Goal: Transaction & Acquisition: Purchase product/service

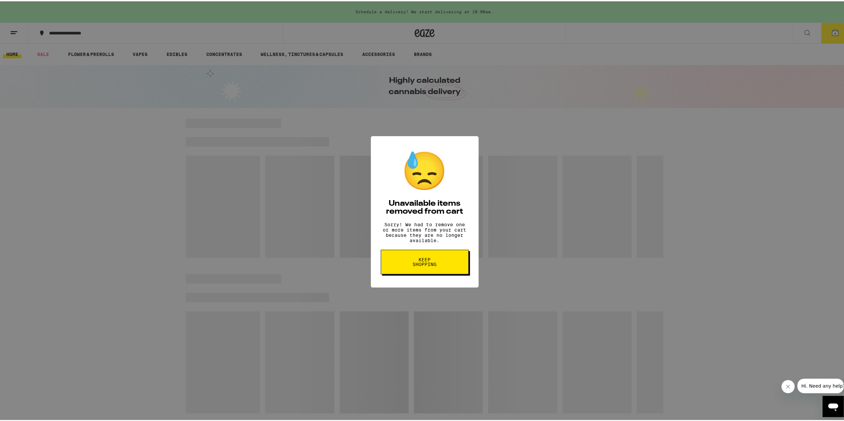
click at [450, 272] on button "Keep Shopping" at bounding box center [425, 261] width 88 height 25
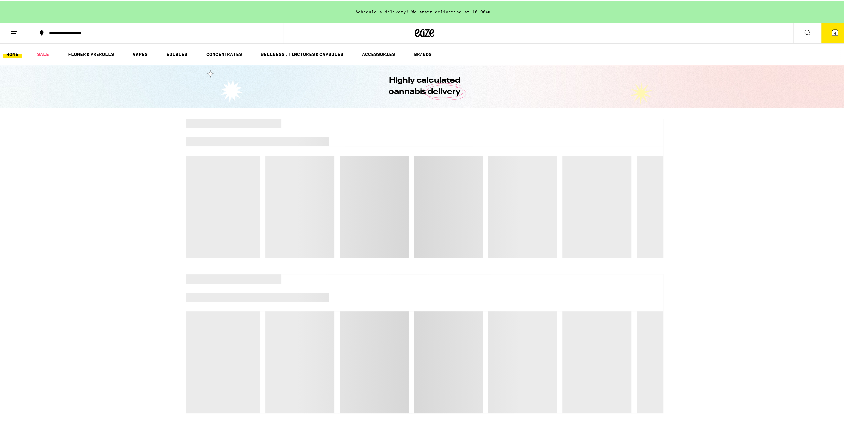
click at [832, 32] on icon at bounding box center [835, 32] width 6 height 6
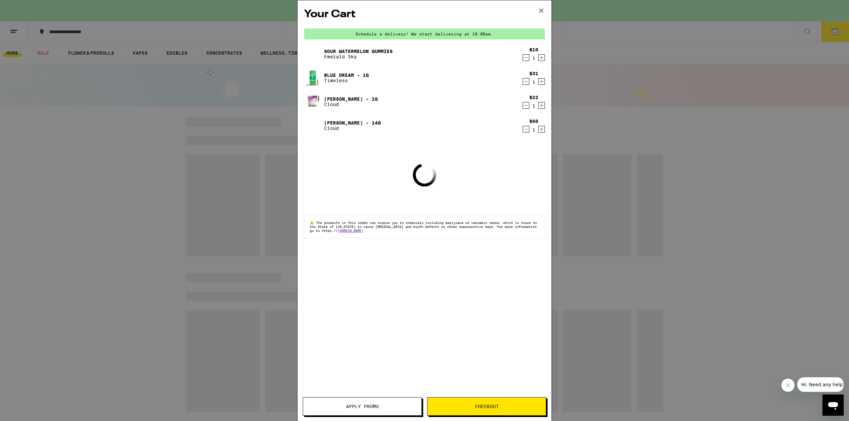
click at [523, 58] on icon "Decrement" at bounding box center [526, 58] width 6 height 8
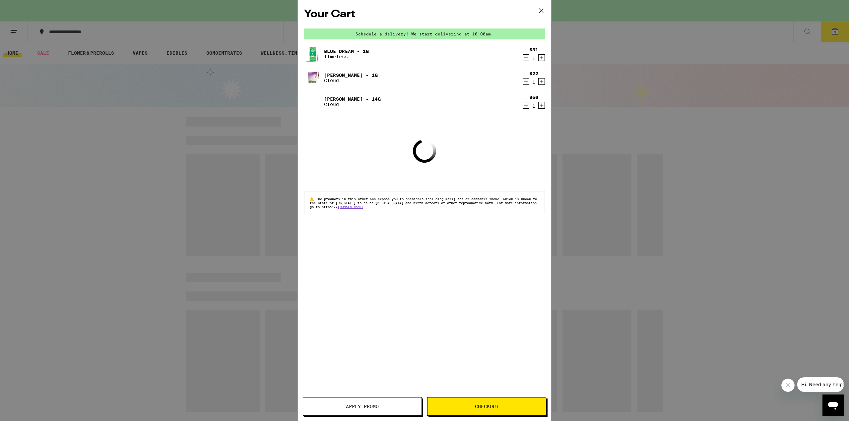
drag, startPoint x: 524, startPoint y: 75, endPoint x: 524, endPoint y: 79, distance: 4.0
click at [524, 77] on div "$22 1" at bounding box center [532, 78] width 25 height 14
click at [524, 79] on icon "Decrement" at bounding box center [526, 82] width 6 height 8
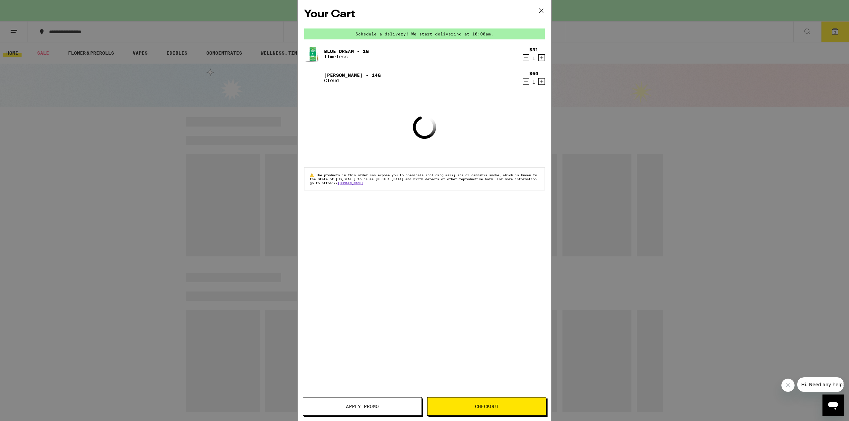
click at [523, 57] on icon "Decrement" at bounding box center [526, 58] width 6 height 8
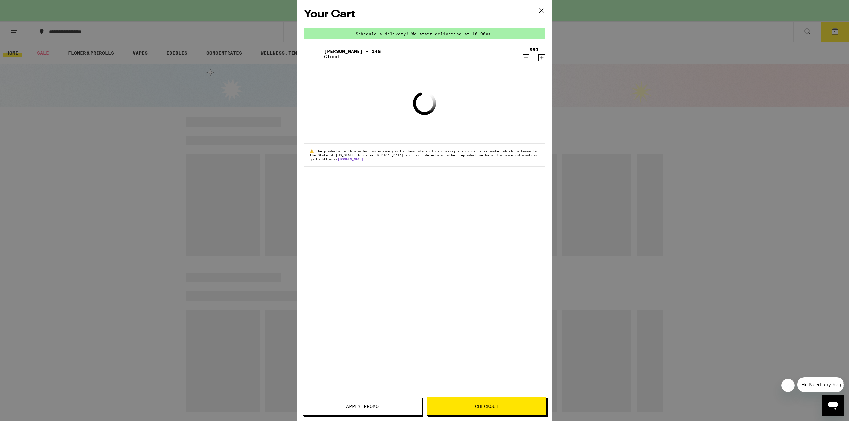
click at [523, 57] on icon "Decrement" at bounding box center [526, 58] width 6 height 8
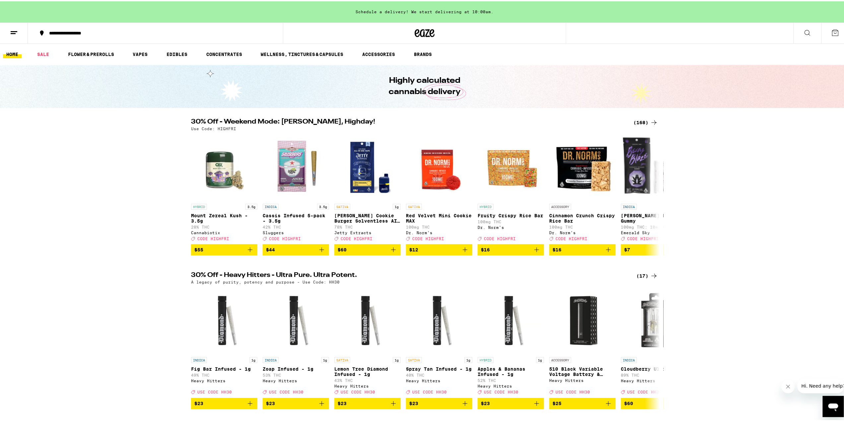
click at [640, 123] on div "(168)" at bounding box center [645, 121] width 25 height 8
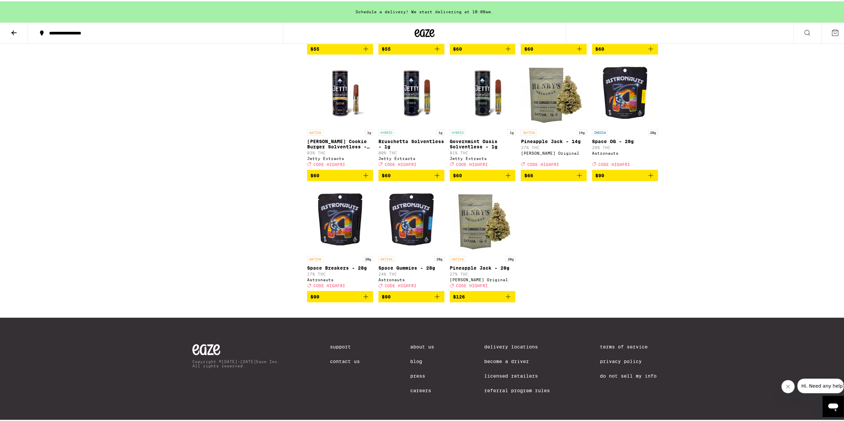
scroll to position [4273, 0]
click at [575, 170] on icon "Add to bag" at bounding box center [579, 174] width 8 height 8
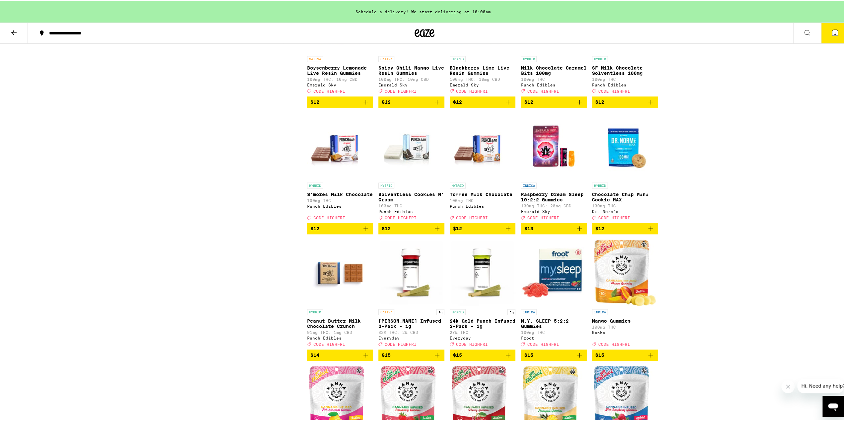
scroll to position [793, 0]
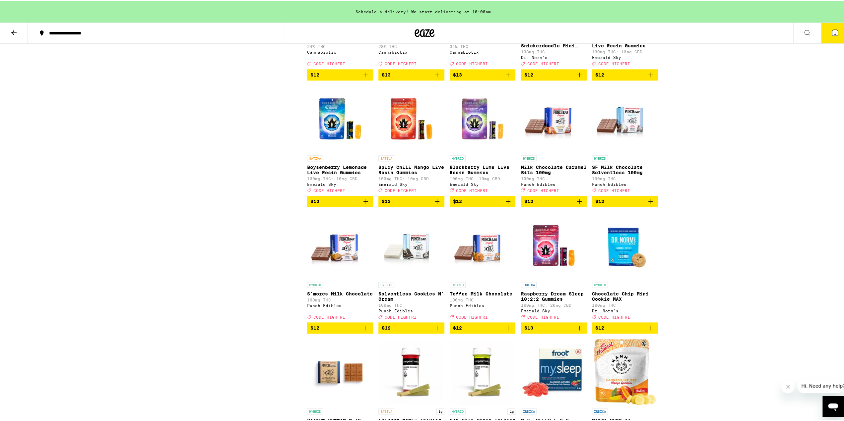
click at [363, 203] on icon "Add to bag" at bounding box center [365, 200] width 5 height 5
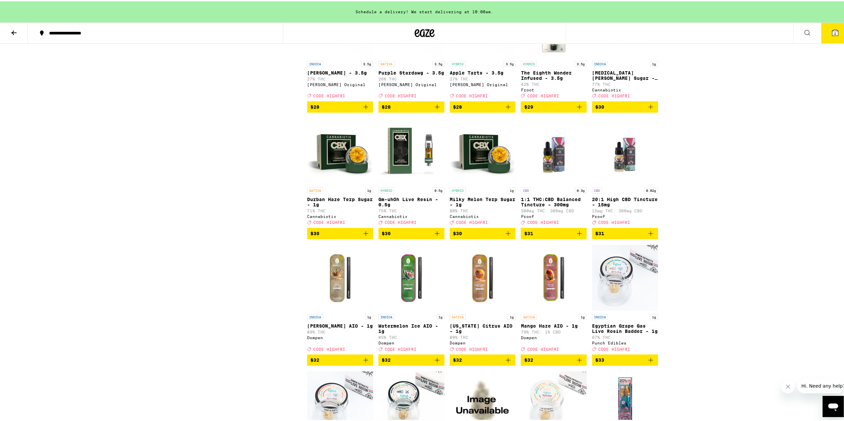
scroll to position [2784, 0]
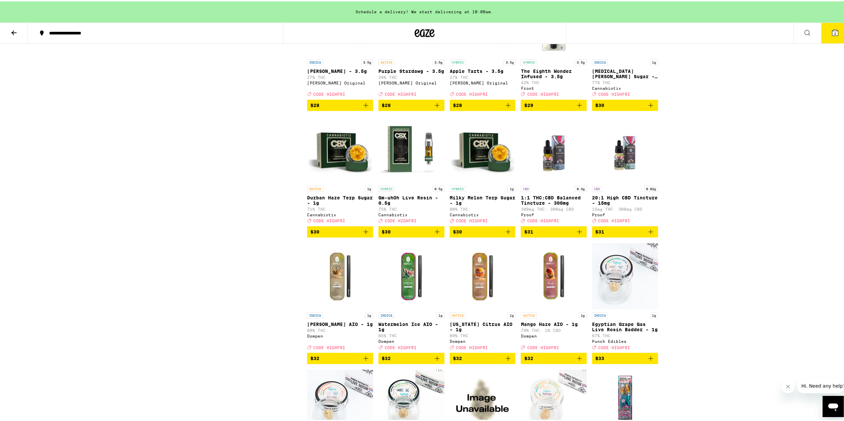
click at [546, 55] on img "Open page for The Eighth Wonder Infused - 3.5g from Froot" at bounding box center [553, 21] width 66 height 66
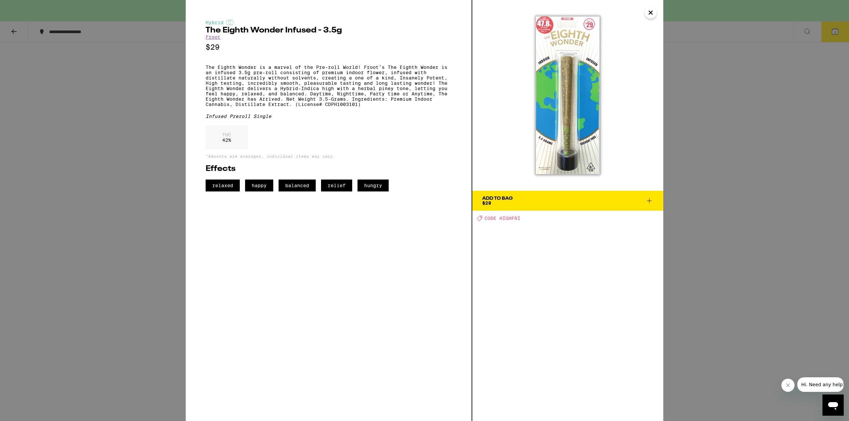
click at [652, 12] on icon "Close" at bounding box center [650, 13] width 8 height 10
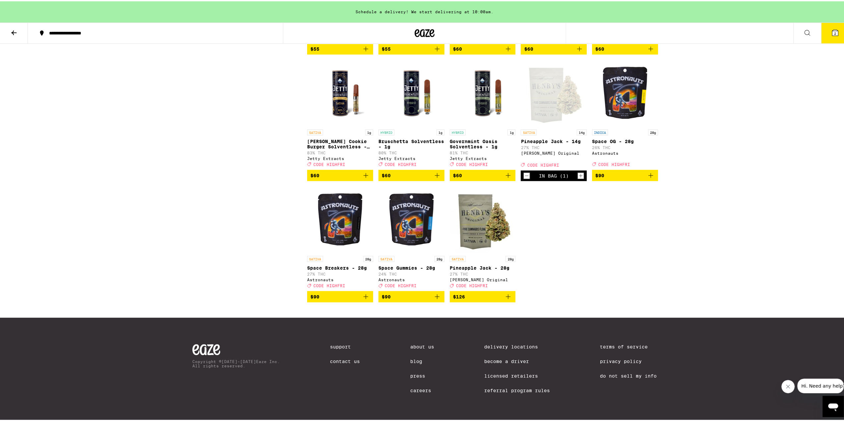
scroll to position [4210, 0]
click at [523, 179] on icon "Decrement" at bounding box center [526, 175] width 6 height 8
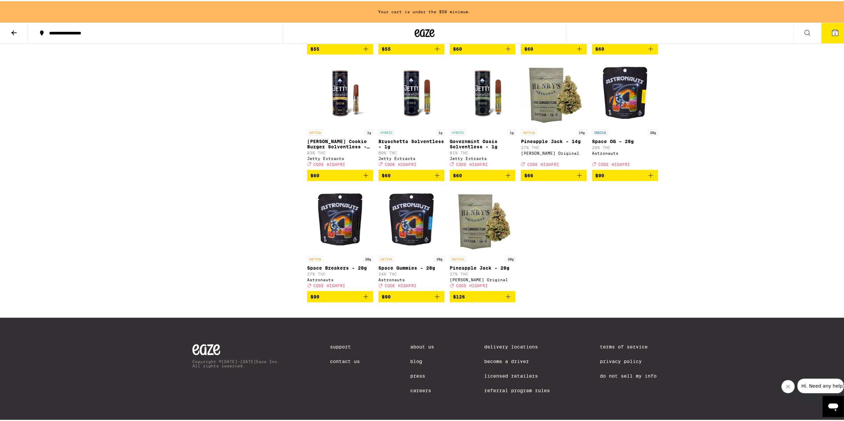
click at [575, 178] on icon "Add to bag" at bounding box center [579, 174] width 8 height 8
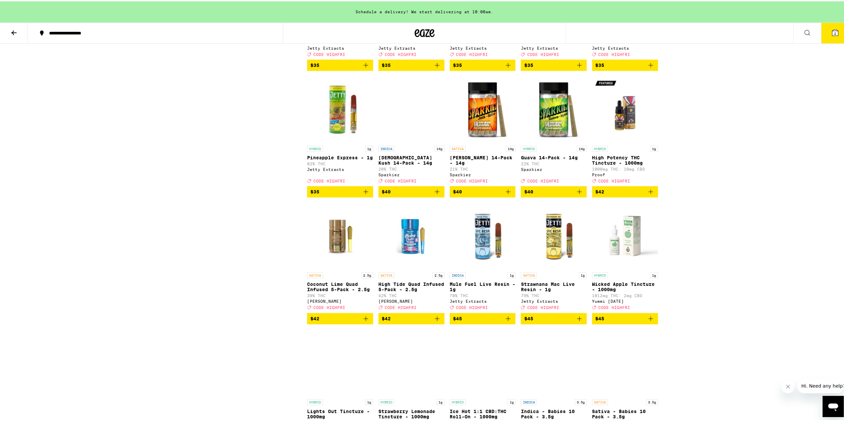
scroll to position [3414, 0]
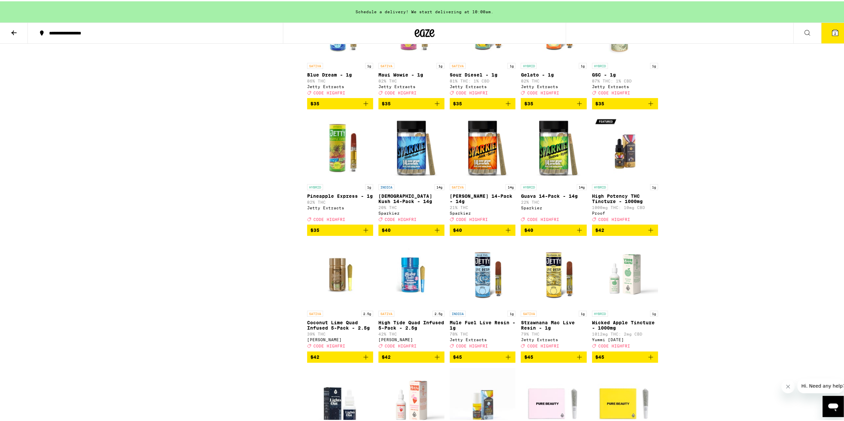
click at [651, 106] on icon "Add to bag" at bounding box center [650, 102] width 8 height 8
click at [364, 106] on icon "Add to bag" at bounding box center [366, 102] width 8 height 8
click at [597, 107] on icon "Decrement" at bounding box center [598, 103] width 6 height 8
click at [507, 106] on icon "Add to bag" at bounding box center [508, 102] width 8 height 8
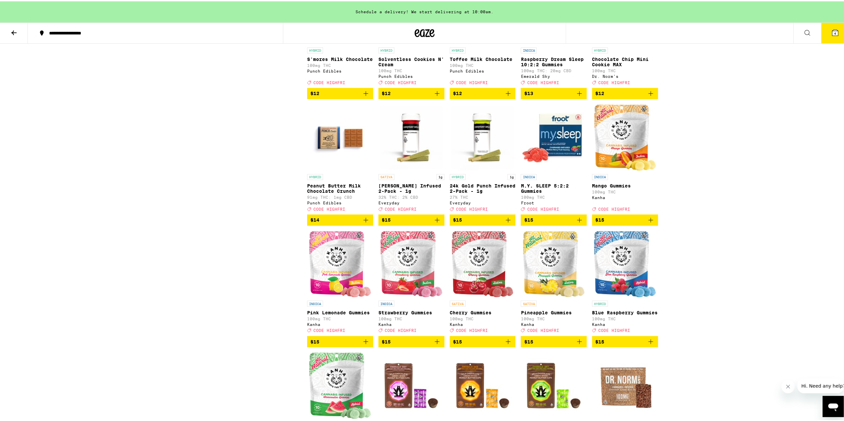
scroll to position [862, 0]
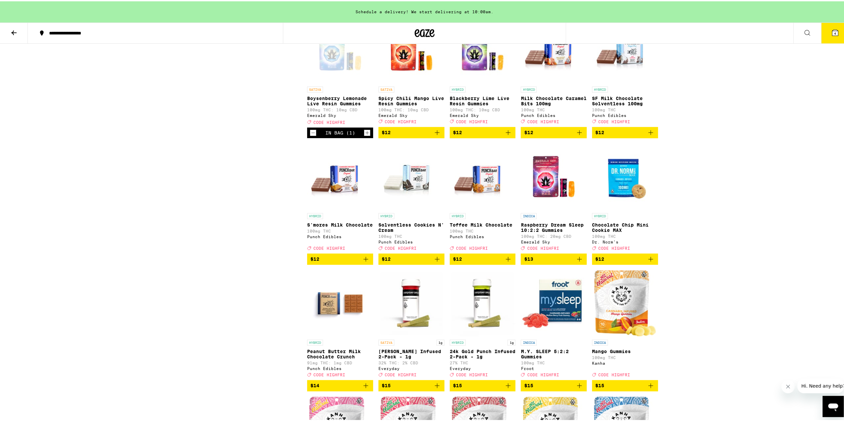
click at [837, 28] on button "4" at bounding box center [835, 32] width 28 height 21
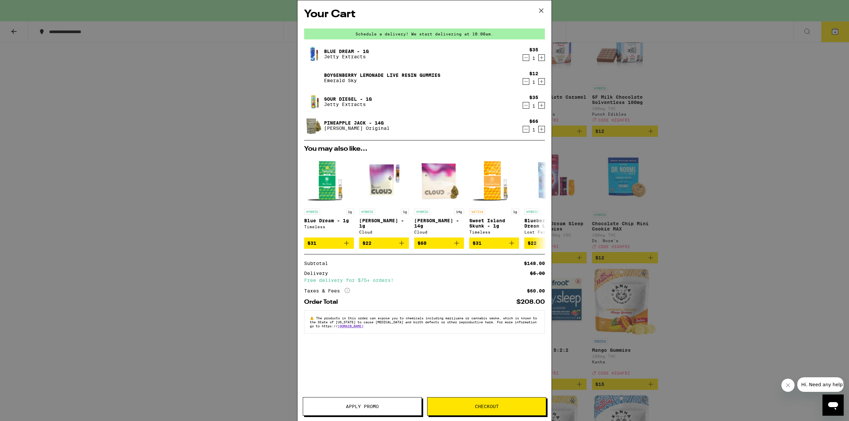
click at [731, 177] on div "Your Cart Schedule a delivery! We start delivering at 10:00am. Blue Dream - 1g …" at bounding box center [424, 210] width 849 height 421
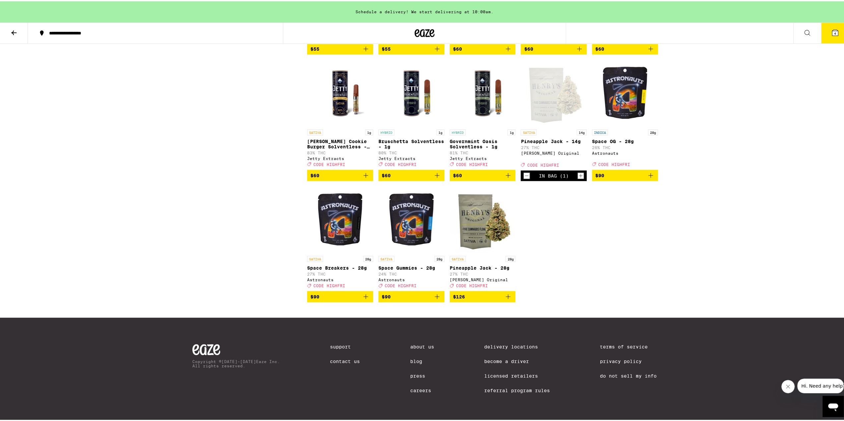
scroll to position [4141, 0]
click at [14, 34] on icon at bounding box center [14, 32] width 8 height 8
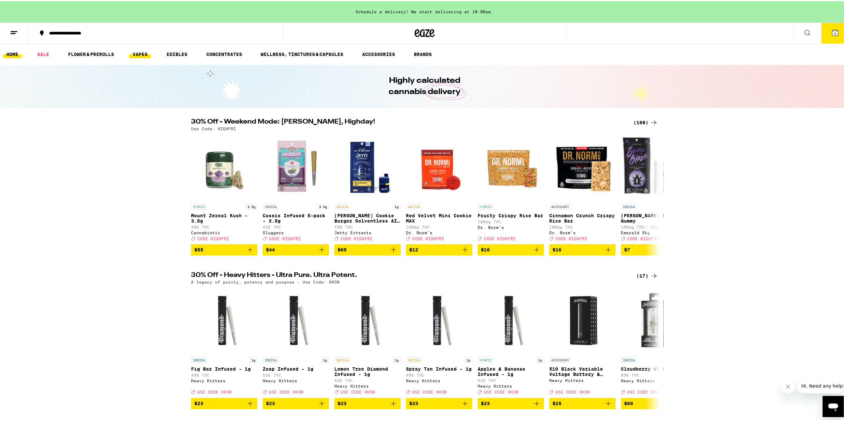
click at [145, 53] on link "VAPES" at bounding box center [140, 53] width 22 height 8
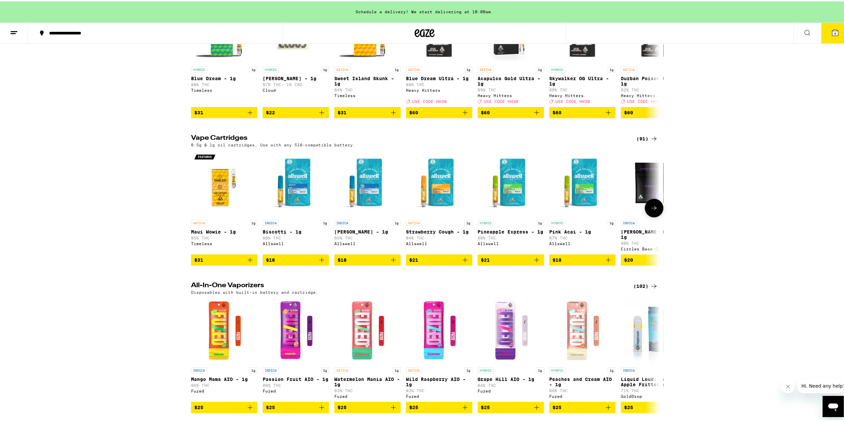
scroll to position [133, 0]
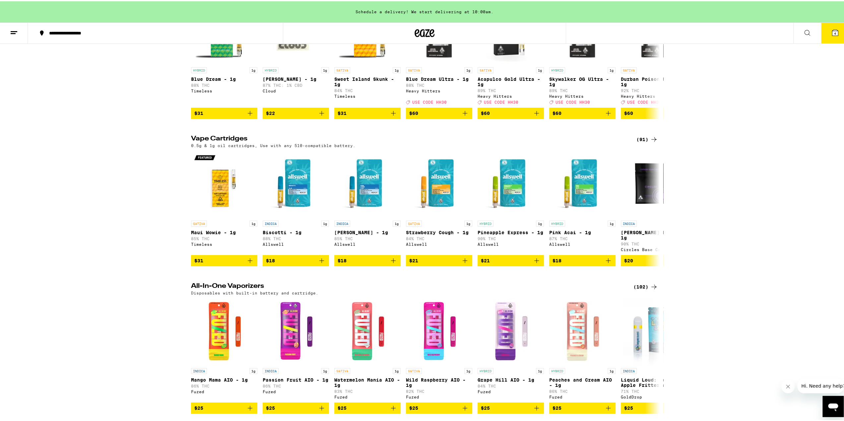
click at [644, 142] on div "(91)" at bounding box center [647, 138] width 22 height 8
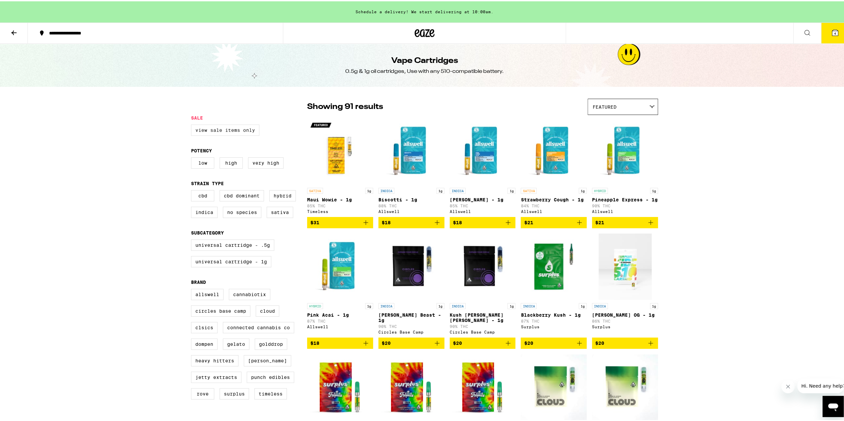
click at [214, 130] on label "View Sale Items Only" at bounding box center [225, 128] width 68 height 11
click at [193, 125] on input "View Sale Items Only" at bounding box center [192, 124] width 0 height 0
checkbox input "true"
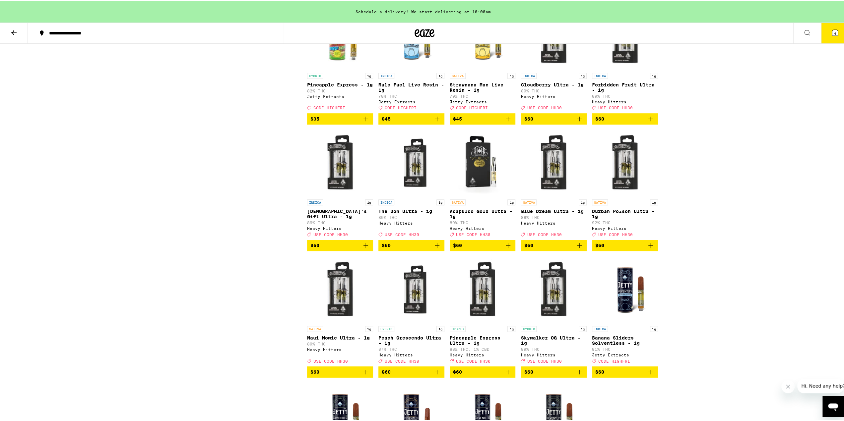
scroll to position [365, 0]
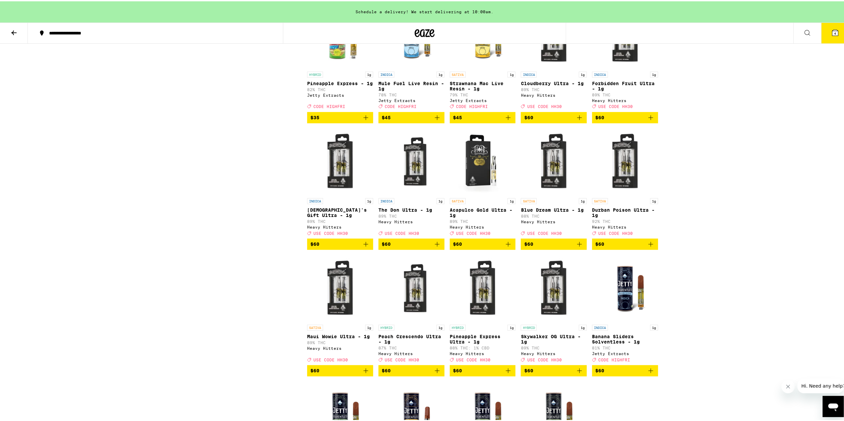
click at [506, 247] on icon "Add to bag" at bounding box center [508, 243] width 8 height 8
click at [578, 247] on icon "Add to bag" at bounding box center [579, 243] width 8 height 8
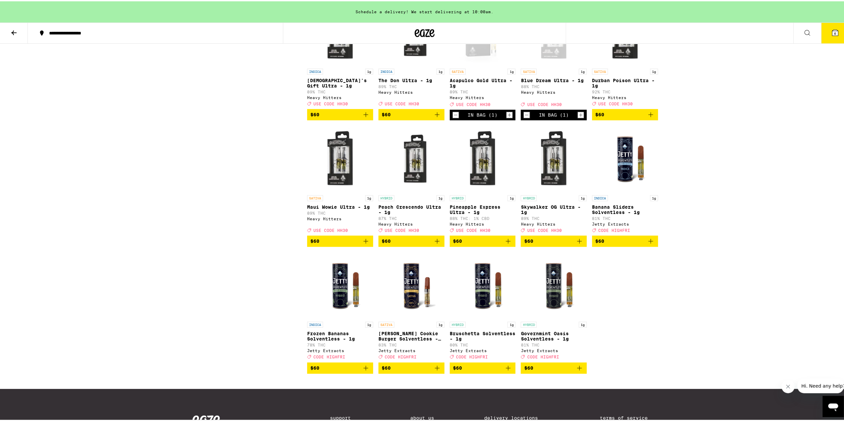
scroll to position [498, 0]
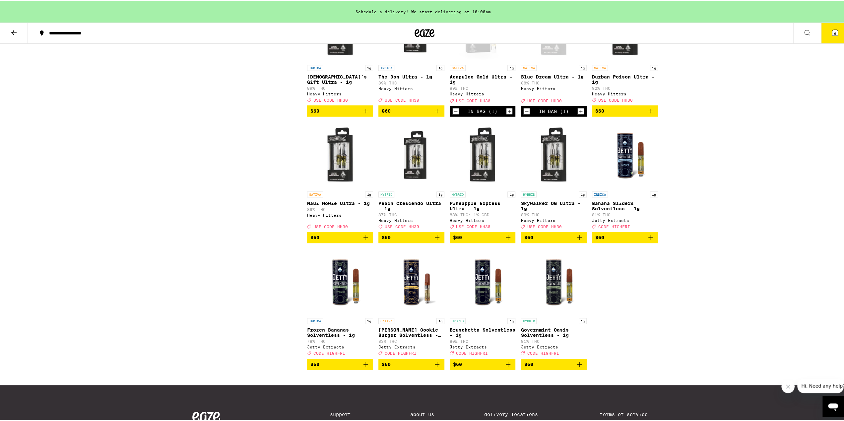
click at [834, 31] on span "6" at bounding box center [835, 32] width 2 height 4
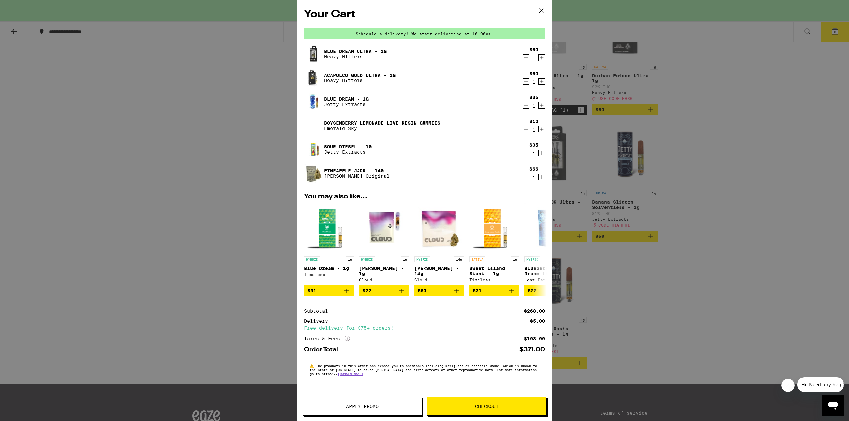
click at [525, 105] on icon "Decrement" at bounding box center [526, 105] width 4 height 0
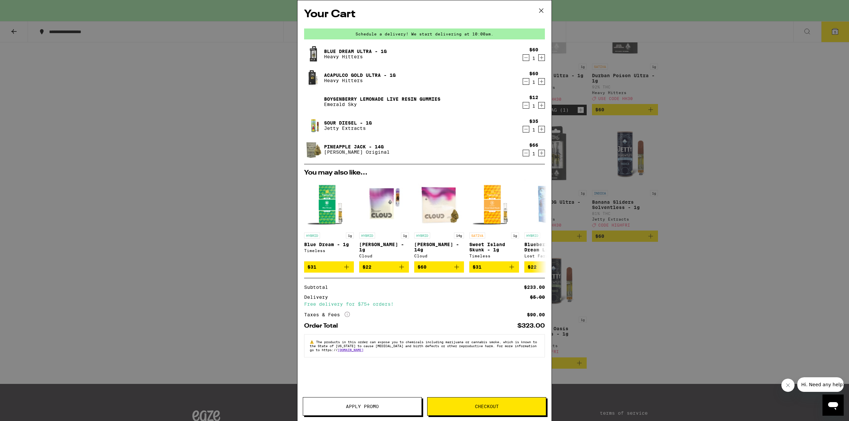
click at [524, 130] on icon "Decrement" at bounding box center [526, 129] width 6 height 8
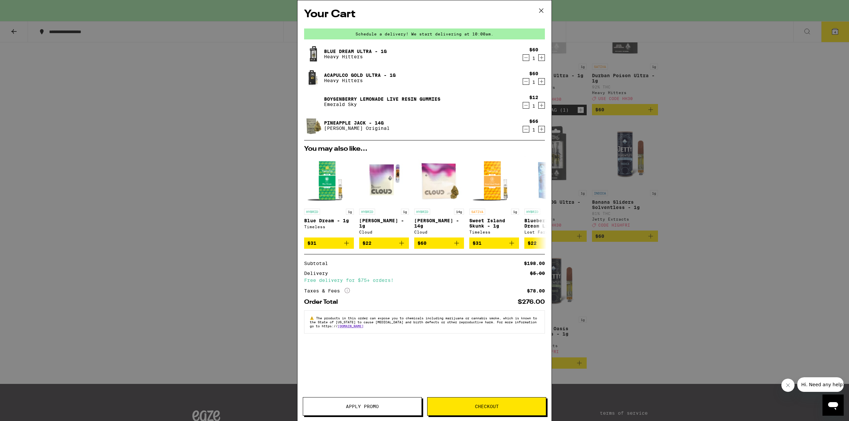
drag, startPoint x: 692, startPoint y: 341, endPoint x: 688, endPoint y: 341, distance: 4.0
click at [691, 341] on div "Your Cart Schedule a delivery! We start delivering at 10:00am. Blue Dream Ultra…" at bounding box center [424, 210] width 849 height 421
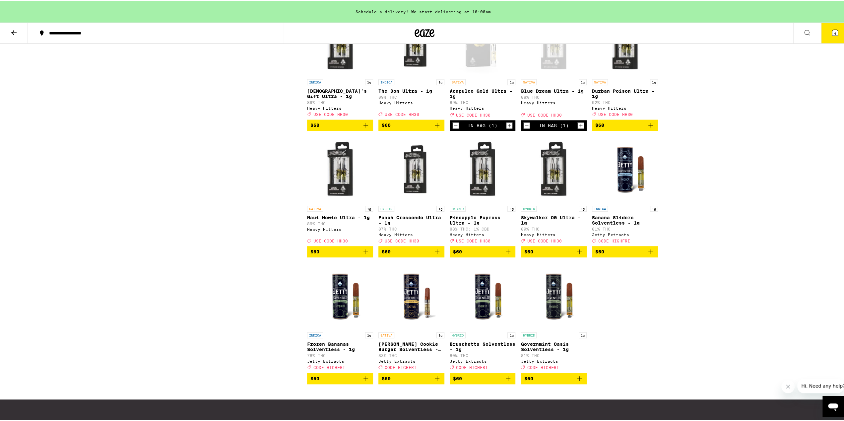
scroll to position [465, 0]
